Goal: Task Accomplishment & Management: Manage account settings

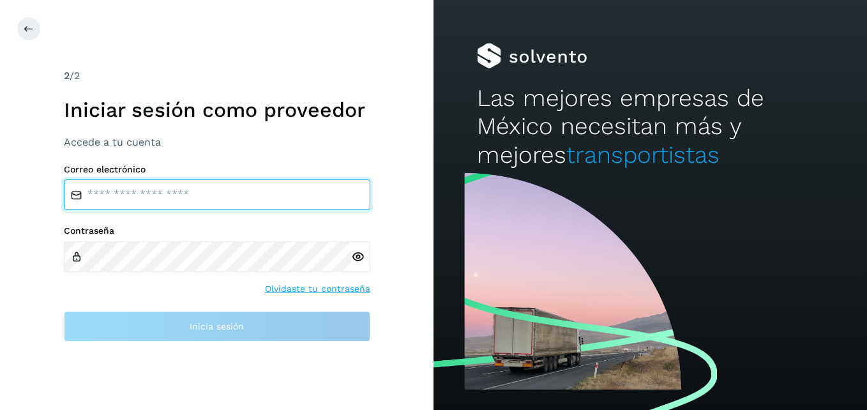
type input "**********"
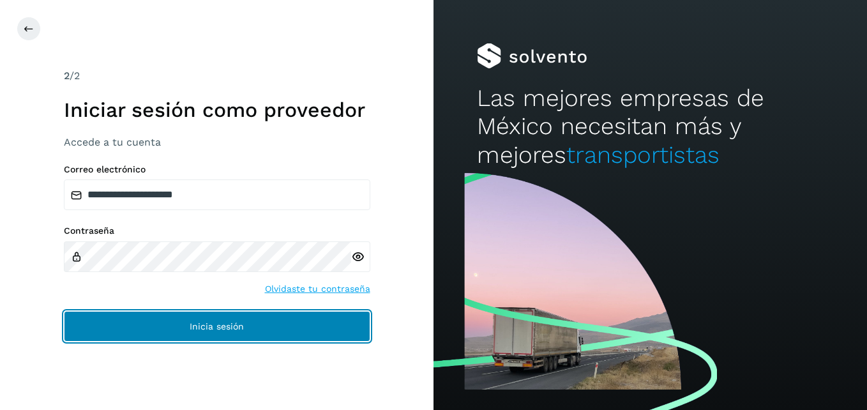
click at [307, 324] on button "Inicia sesión" at bounding box center [217, 326] width 306 height 31
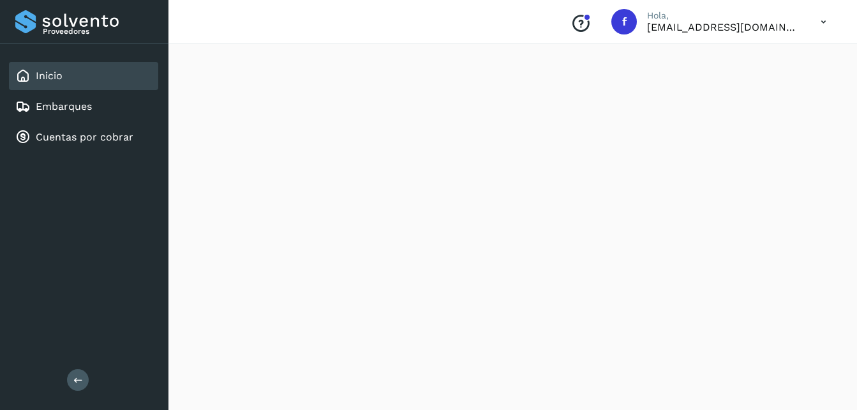
scroll to position [128, 0]
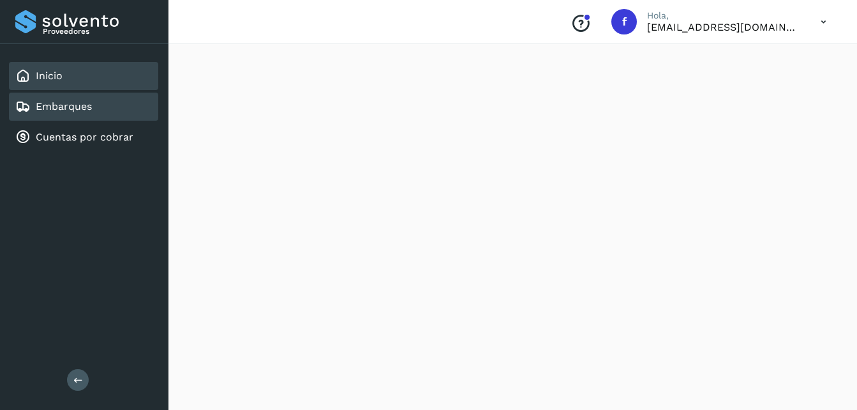
click at [92, 115] on div "Embarques" at bounding box center [83, 107] width 149 height 28
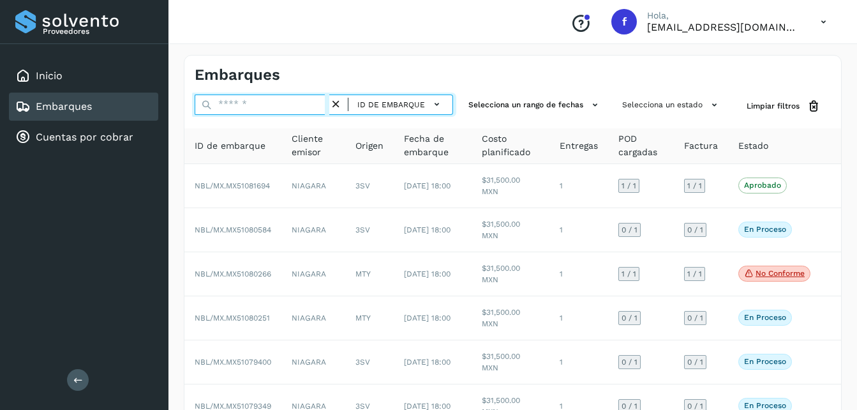
click at [268, 110] on input "text" at bounding box center [262, 104] width 135 height 20
paste input "*"
click at [268, 110] on input "text" at bounding box center [262, 104] width 135 height 20
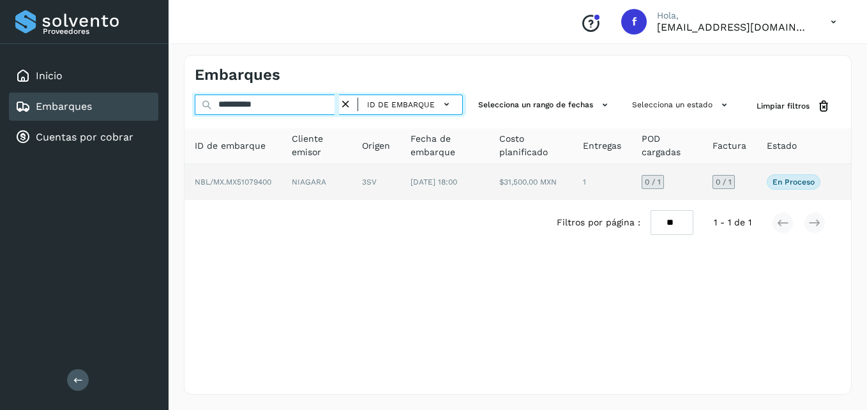
type input "**********"
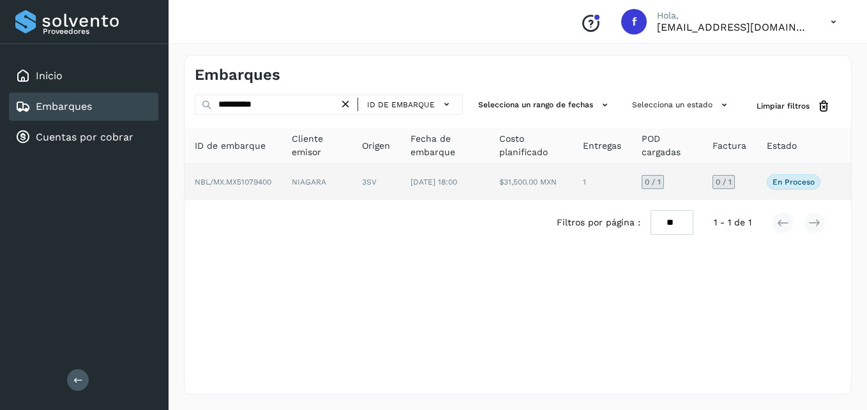
click at [262, 186] on span "NBL/MX.MX51079400" at bounding box center [233, 181] width 77 height 9
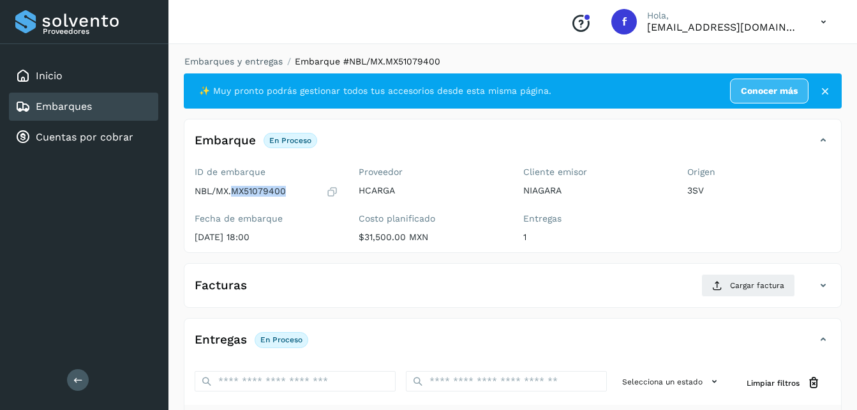
drag, startPoint x: 286, startPoint y: 190, endPoint x: 235, endPoint y: 195, distance: 51.4
click at [235, 195] on div "NBL/MX.MX51079400" at bounding box center [267, 191] width 144 height 13
copy p "MX51079400"
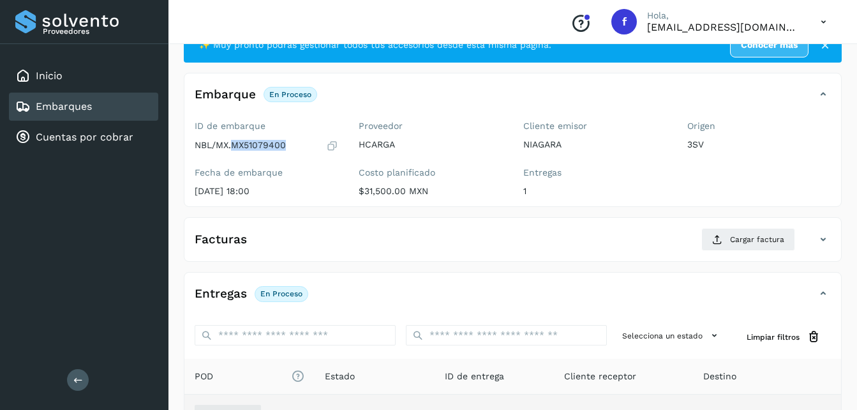
scroll to position [192, 0]
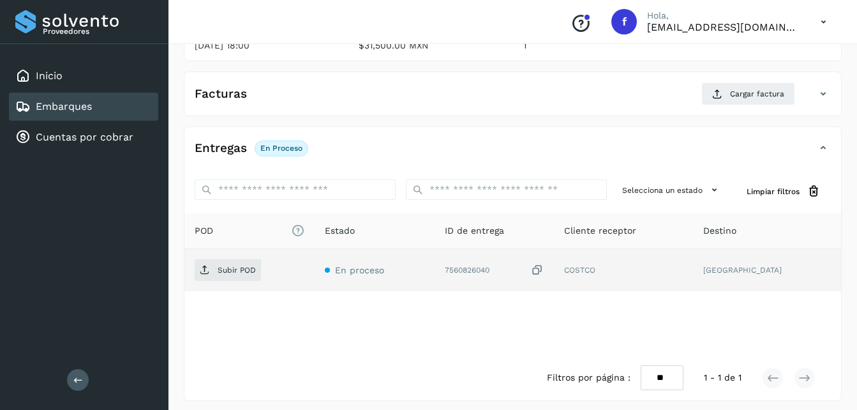
click at [479, 268] on div "7560826040" at bounding box center [495, 270] width 100 height 13
copy div "7560826040"
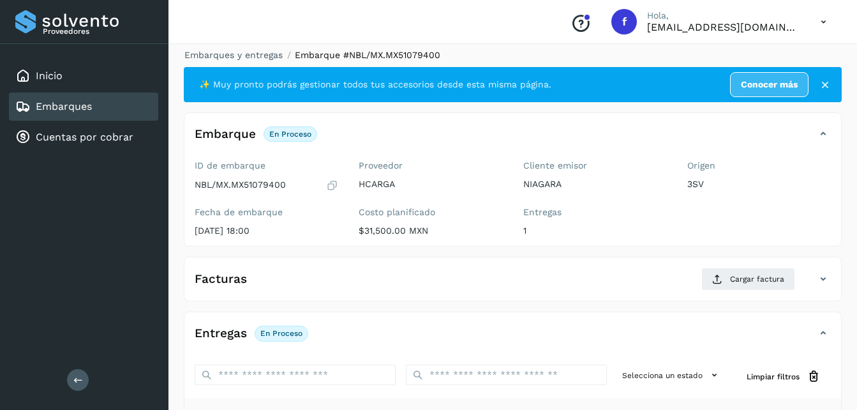
scroll to position [0, 0]
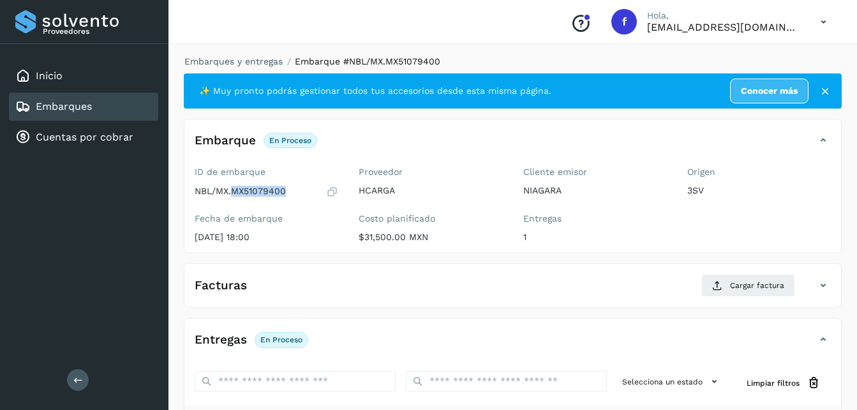
copy p "MX51079400"
drag, startPoint x: 294, startPoint y: 192, endPoint x: 234, endPoint y: 193, distance: 59.4
click at [234, 193] on div "NBL/MX.MX51079400" at bounding box center [267, 191] width 144 height 13
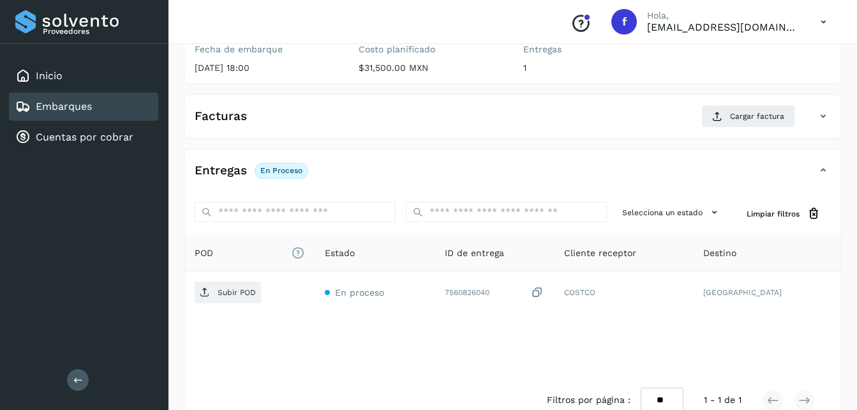
scroll to position [192, 0]
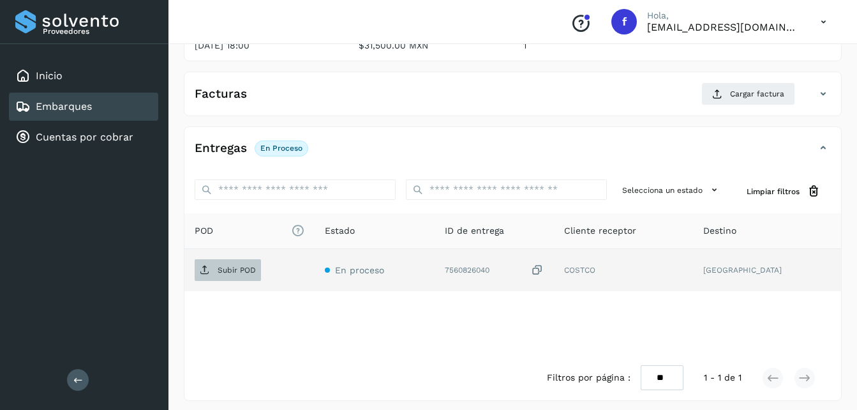
click at [227, 275] on p "Subir POD" at bounding box center [237, 270] width 38 height 9
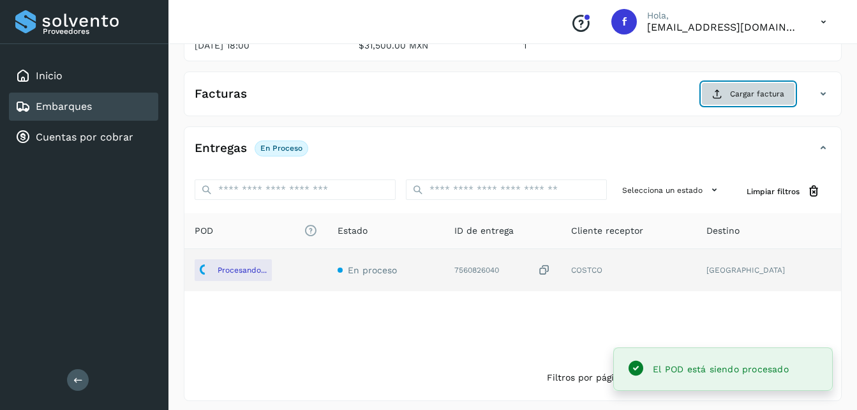
click at [761, 94] on span "Cargar factura" at bounding box center [757, 93] width 54 height 11
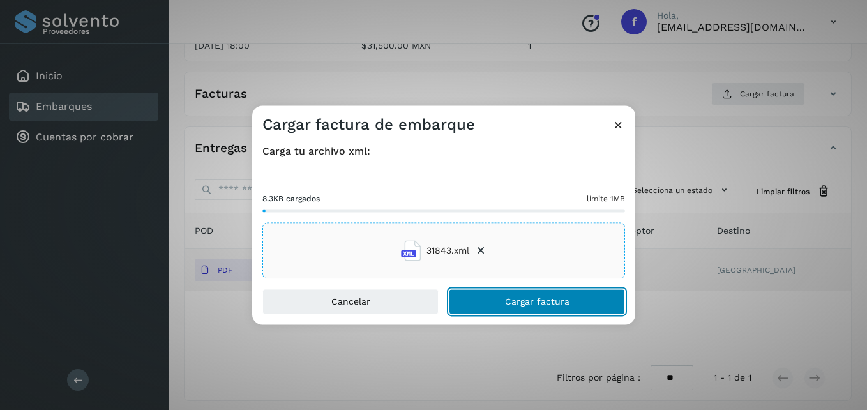
click at [524, 298] on span "Cargar factura" at bounding box center [537, 302] width 64 height 9
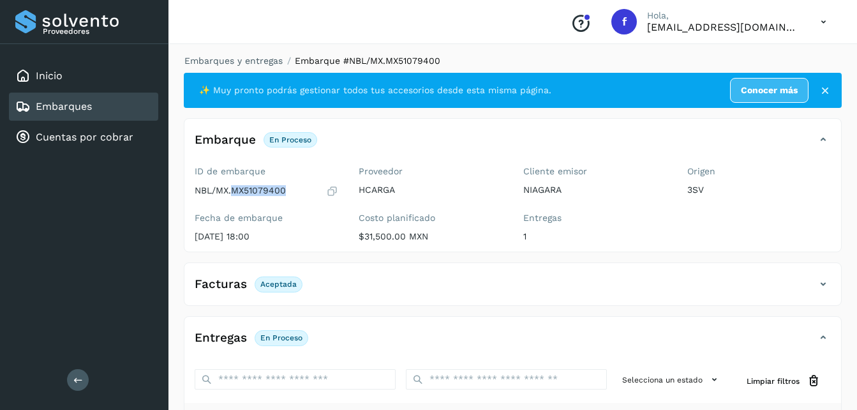
scroll to position [0, 0]
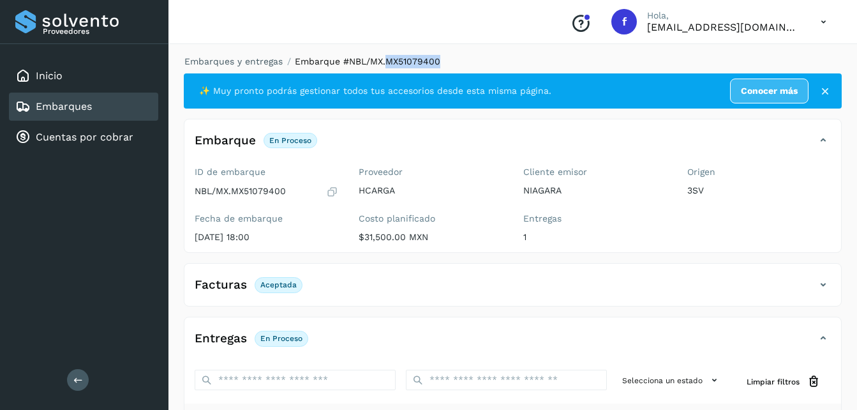
copy span "MX51079400"
drag, startPoint x: 444, startPoint y: 59, endPoint x: 384, endPoint y: 66, distance: 60.5
click at [384, 66] on ol "Embarques y entregas Embarque #NBL/MX.MX51079400" at bounding box center [509, 61] width 666 height 13
click at [245, 60] on link "Embarques y entregas" at bounding box center [234, 61] width 98 height 10
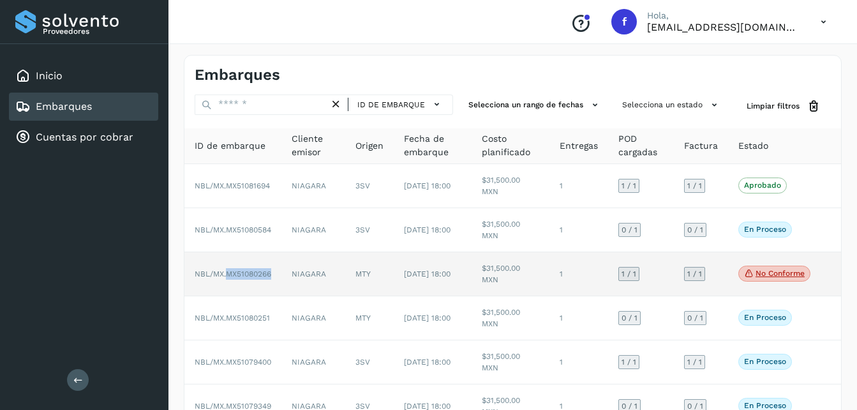
drag, startPoint x: 277, startPoint y: 274, endPoint x: 227, endPoint y: 276, distance: 50.5
click at [227, 276] on td "NBL/MX.MX51080266" at bounding box center [233, 274] width 97 height 44
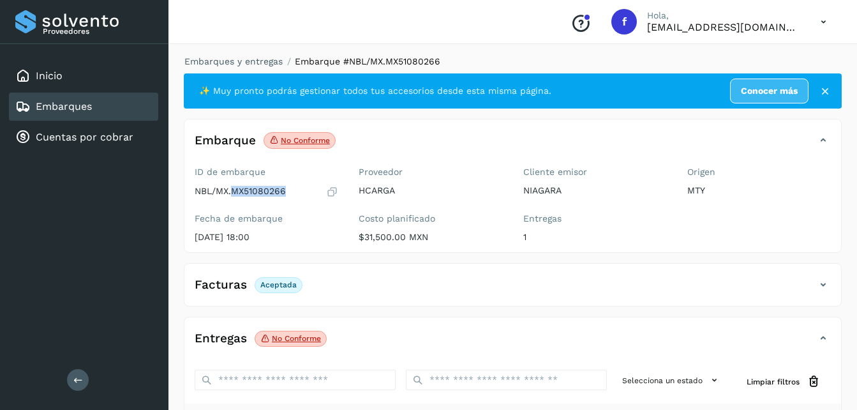
drag, startPoint x: 271, startPoint y: 198, endPoint x: 234, endPoint y: 195, distance: 37.1
click at [234, 195] on p "NBL/MX.MX51080266" at bounding box center [240, 191] width 91 height 11
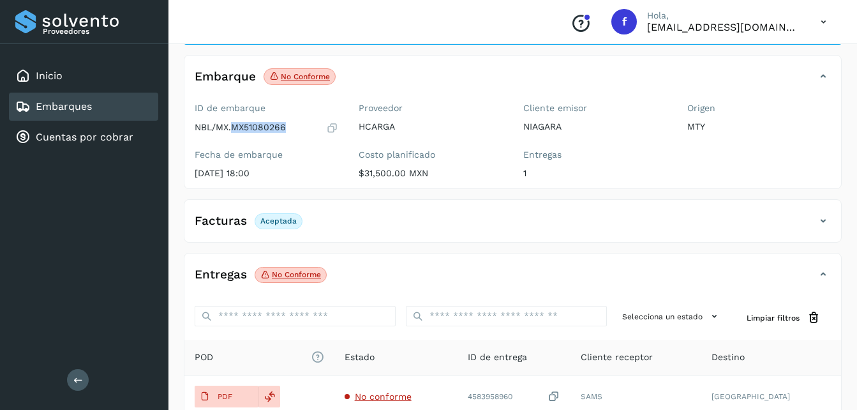
scroll to position [128, 0]
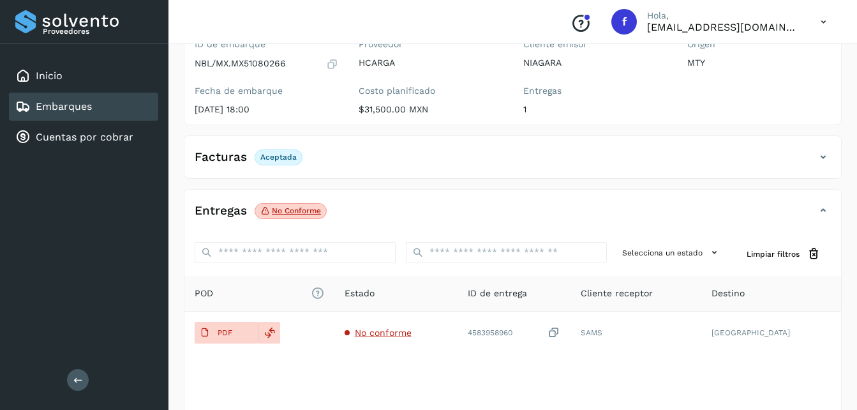
click at [283, 213] on p "No conforme" at bounding box center [296, 210] width 49 height 9
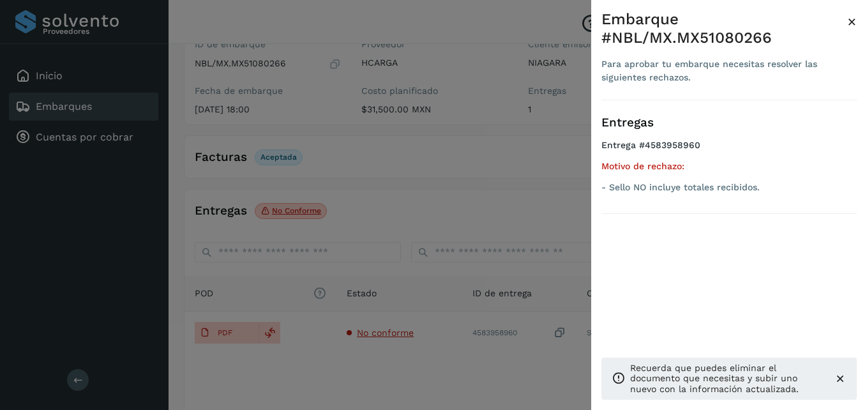
click at [849, 19] on span "×" at bounding box center [852, 22] width 10 height 18
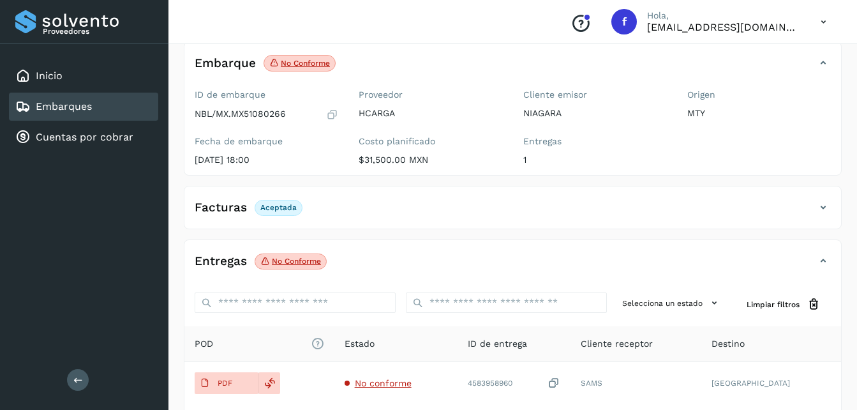
scroll to position [0, 0]
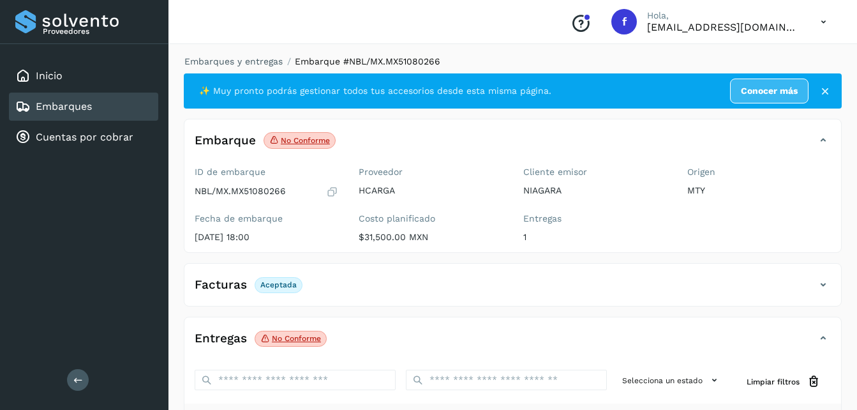
click at [828, 91] on icon at bounding box center [825, 91] width 13 height 13
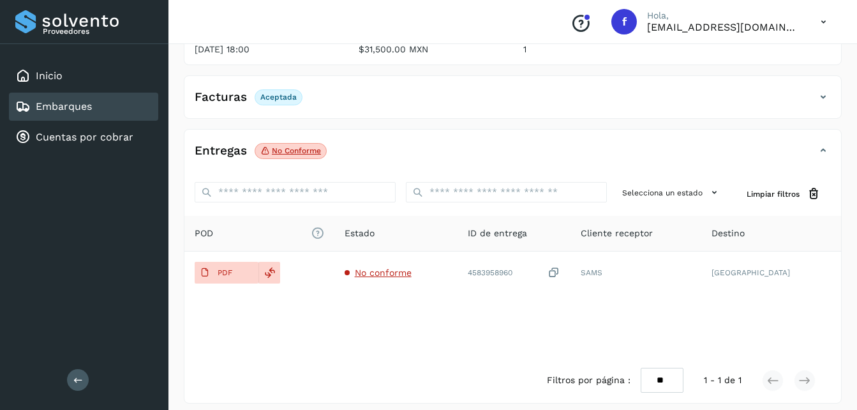
scroll to position [156, 0]
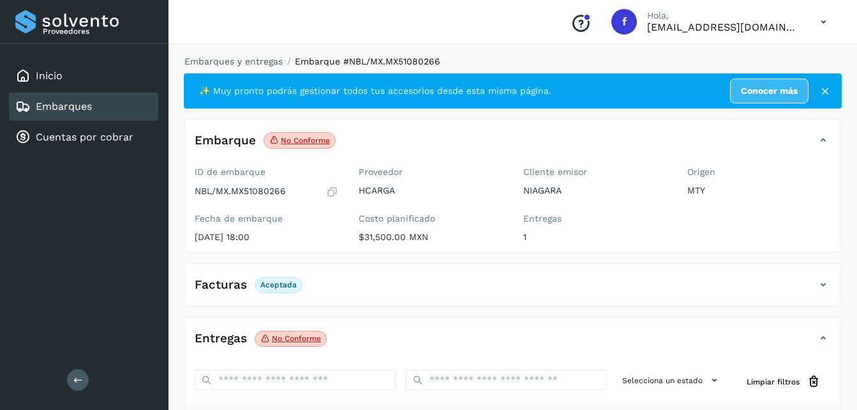
click at [827, 95] on icon at bounding box center [825, 91] width 13 height 13
click at [821, 90] on icon at bounding box center [825, 91] width 13 height 13
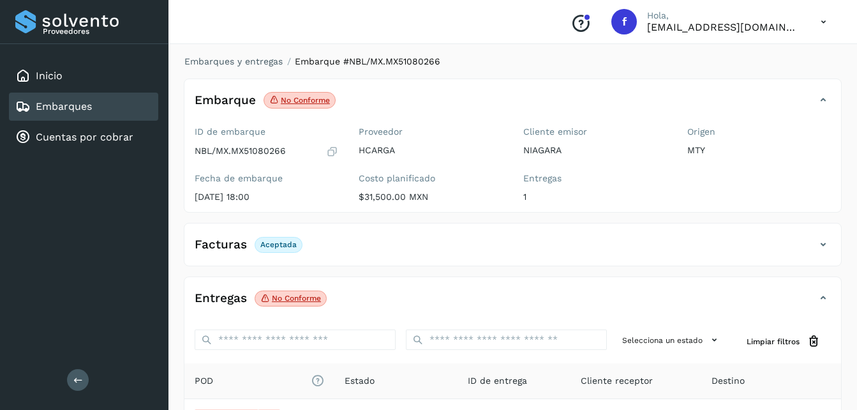
click at [79, 108] on link "Embarques" at bounding box center [64, 106] width 56 height 12
